Goal: Task Accomplishment & Management: Use online tool/utility

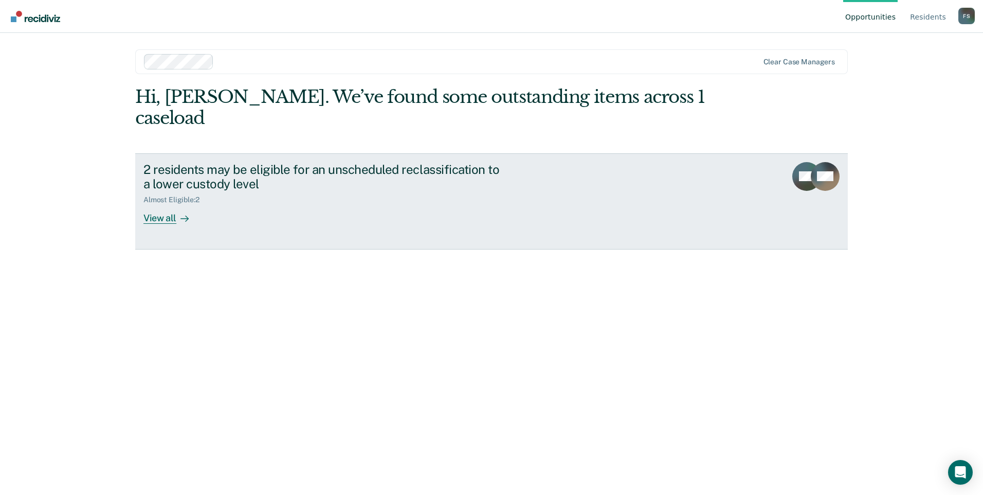
click at [171, 204] on div "View all" at bounding box center [172, 214] width 58 height 20
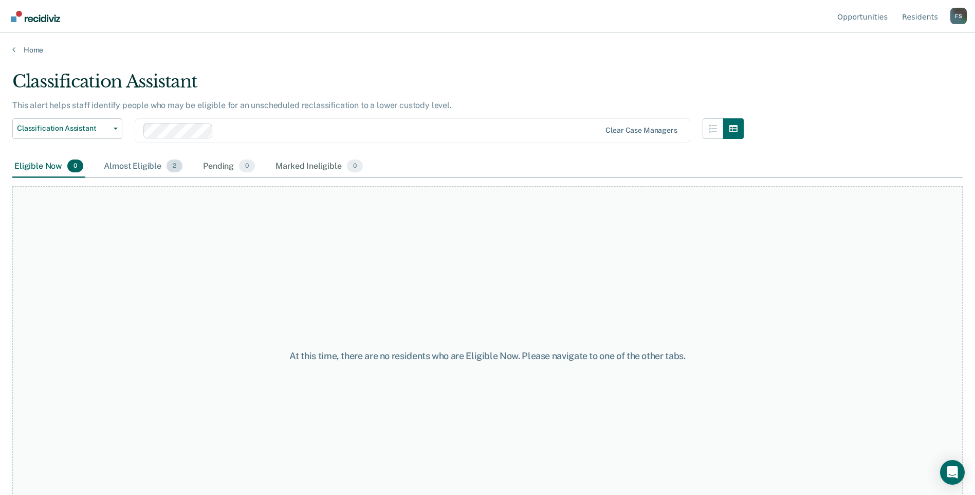
click at [139, 169] on div "Almost Eligible 2" at bounding box center [143, 166] width 83 height 23
